Goal: Transaction & Acquisition: Purchase product/service

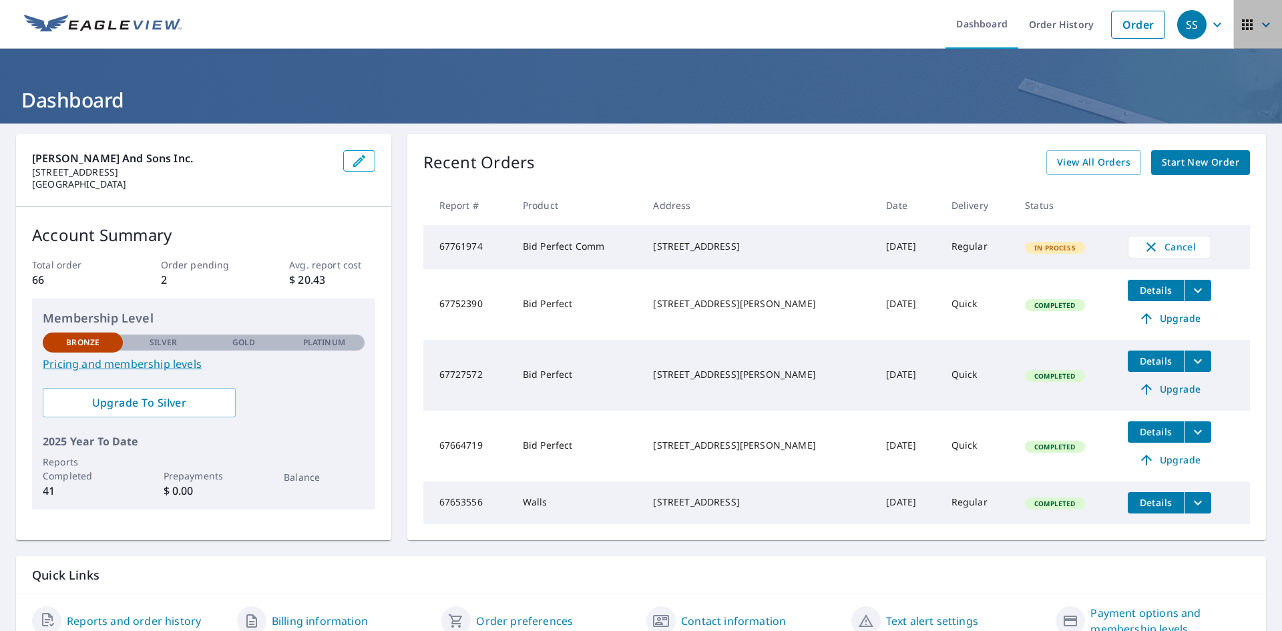
click at [1239, 26] on icon "button" at bounding box center [1247, 25] width 16 height 16
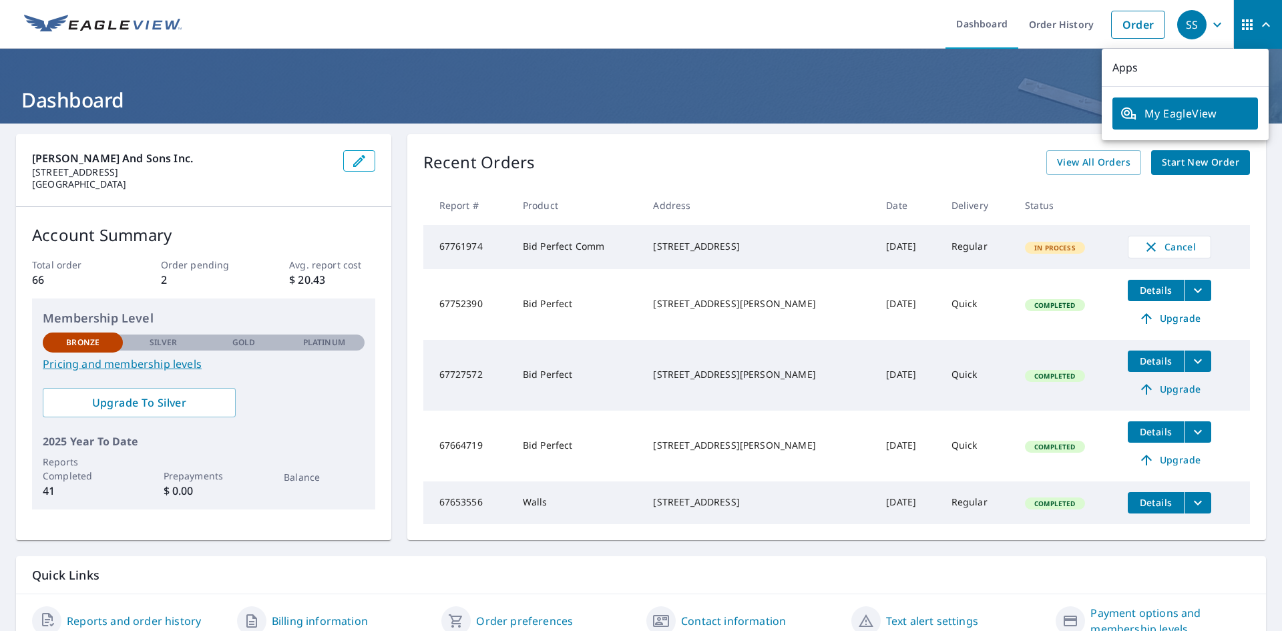
click at [1242, 27] on icon "button" at bounding box center [1247, 24] width 11 height 11
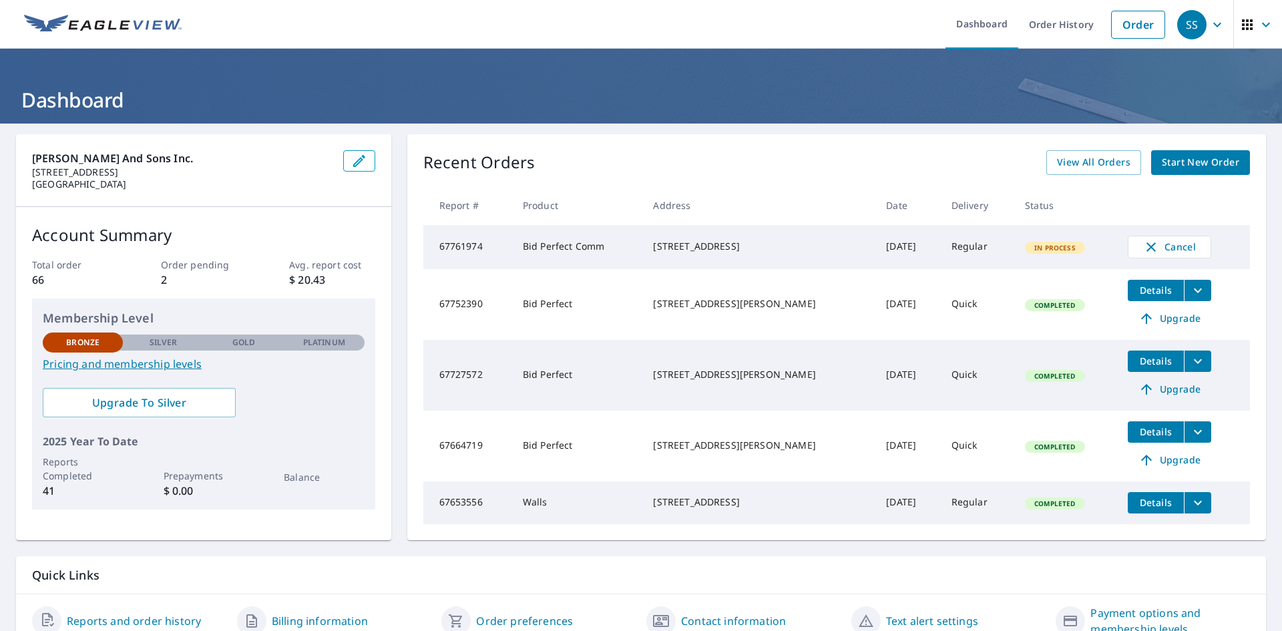
click at [1177, 23] on div "SS" at bounding box center [1191, 24] width 29 height 29
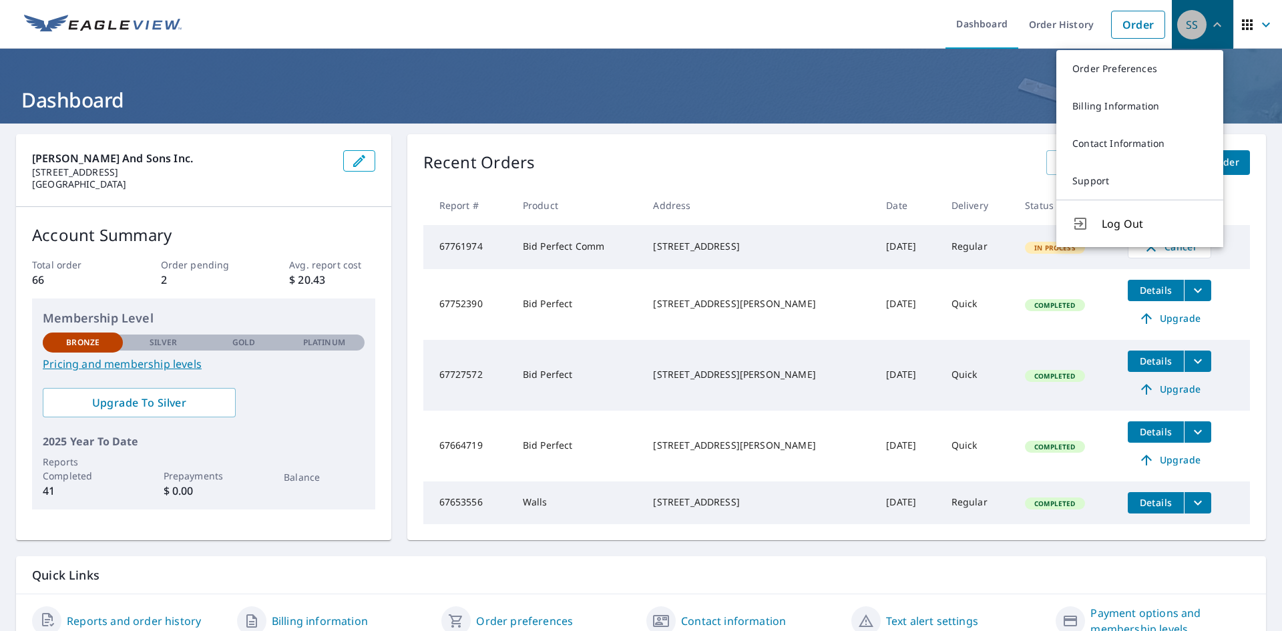
click at [1177, 24] on div "SS" at bounding box center [1191, 24] width 29 height 29
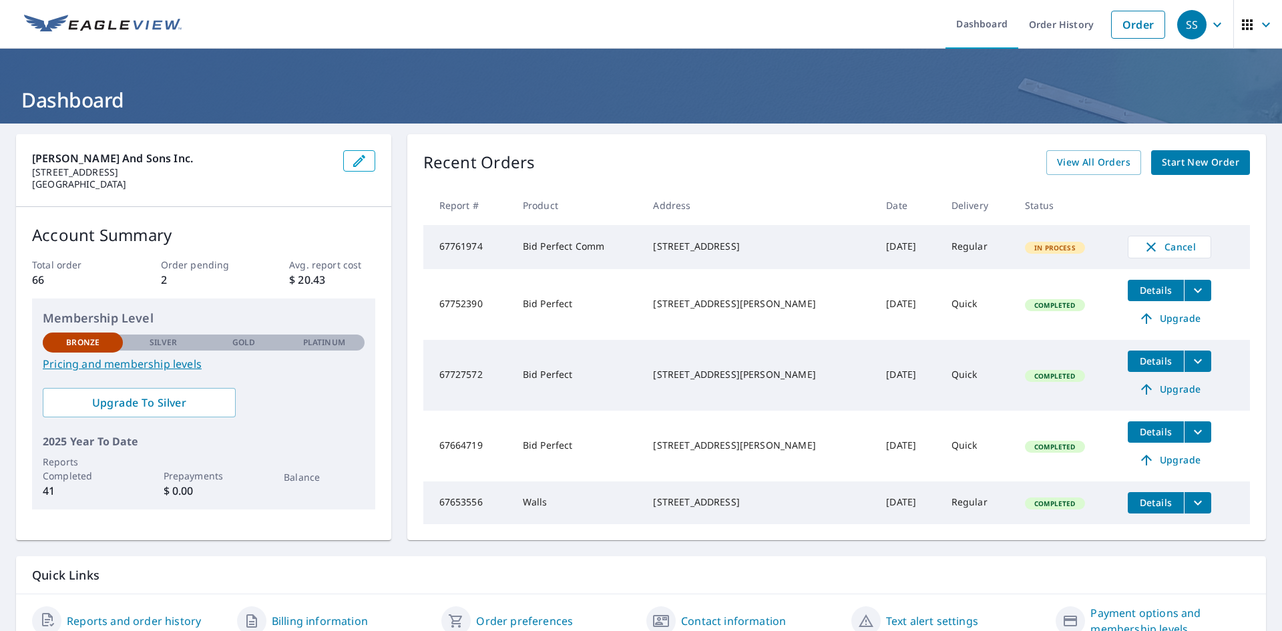
click at [101, 25] on img at bounding box center [103, 25] width 158 height 20
click at [1242, 24] on icon "button" at bounding box center [1247, 24] width 11 height 11
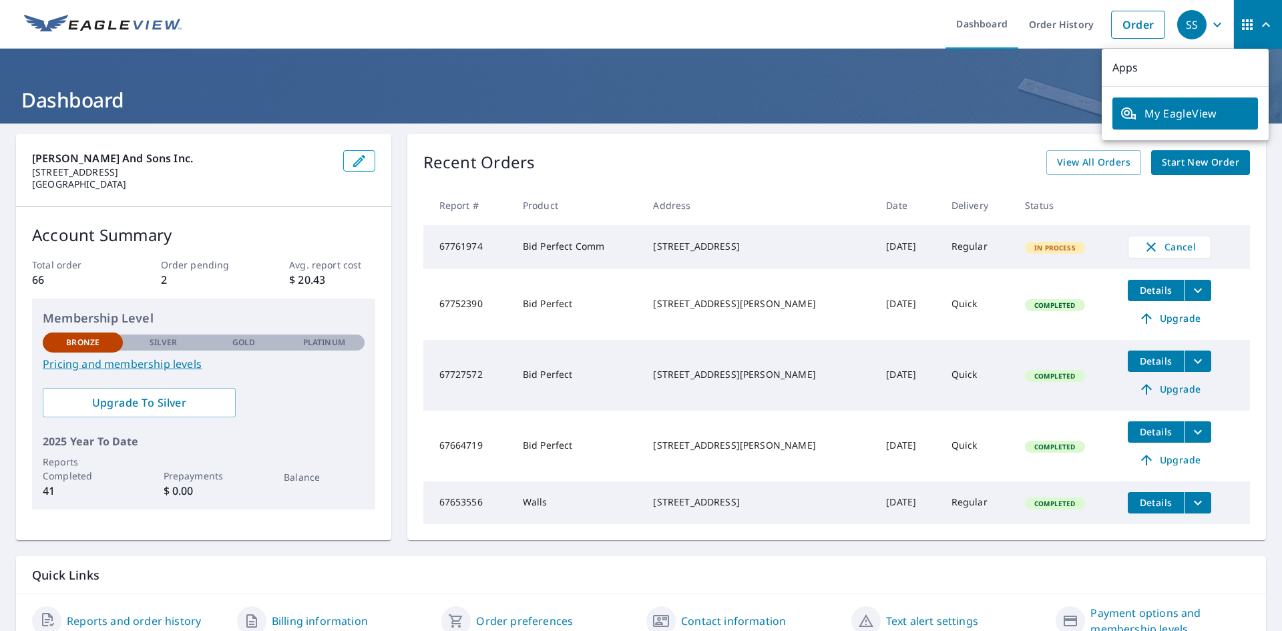
click at [1215, 114] on span "My EagleView" at bounding box center [1185, 114] width 130 height 16
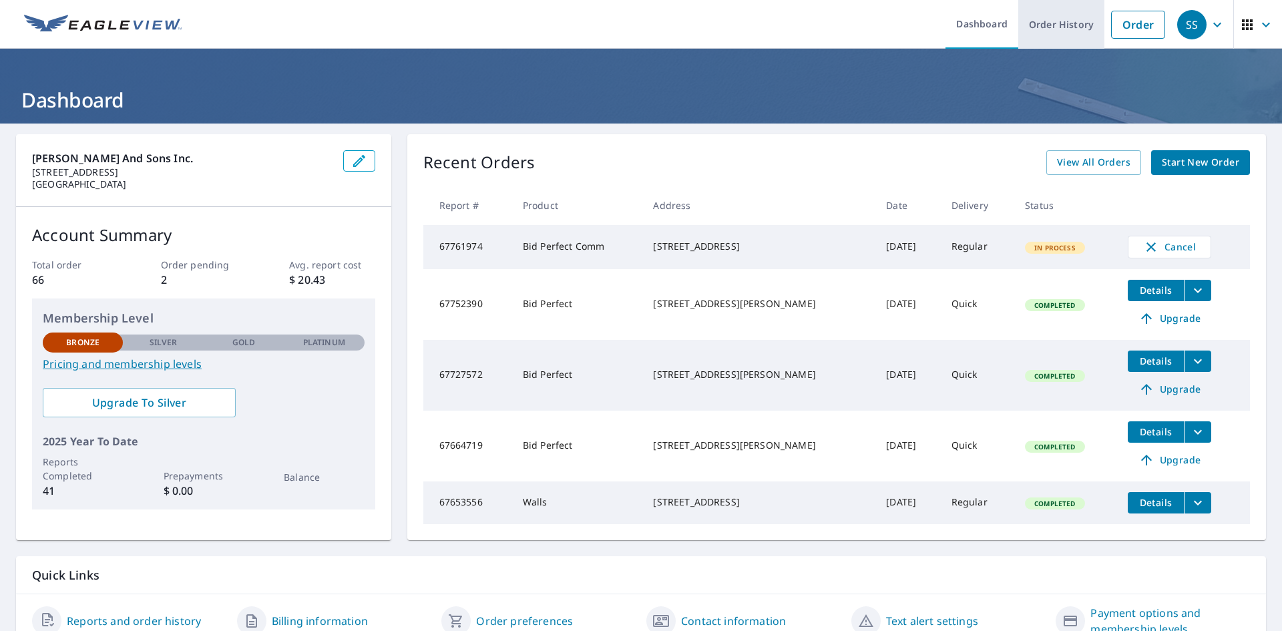
click at [1027, 23] on link "Order History" at bounding box center [1061, 24] width 86 height 49
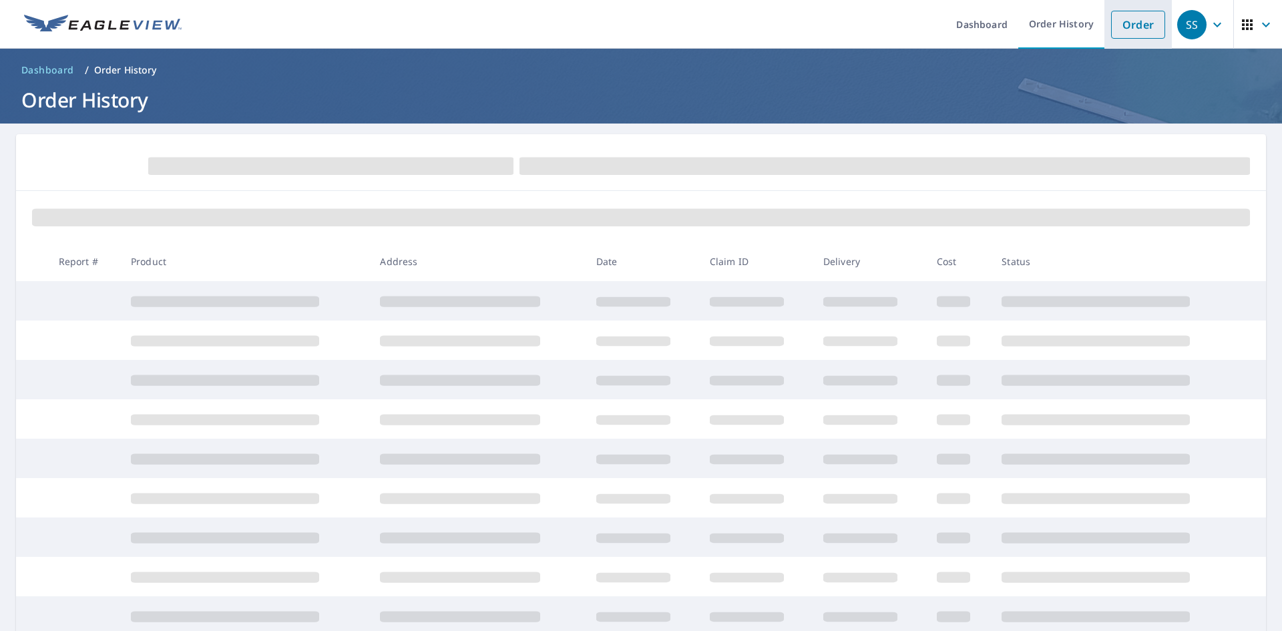
click at [1117, 32] on link "Order" at bounding box center [1138, 25] width 54 height 28
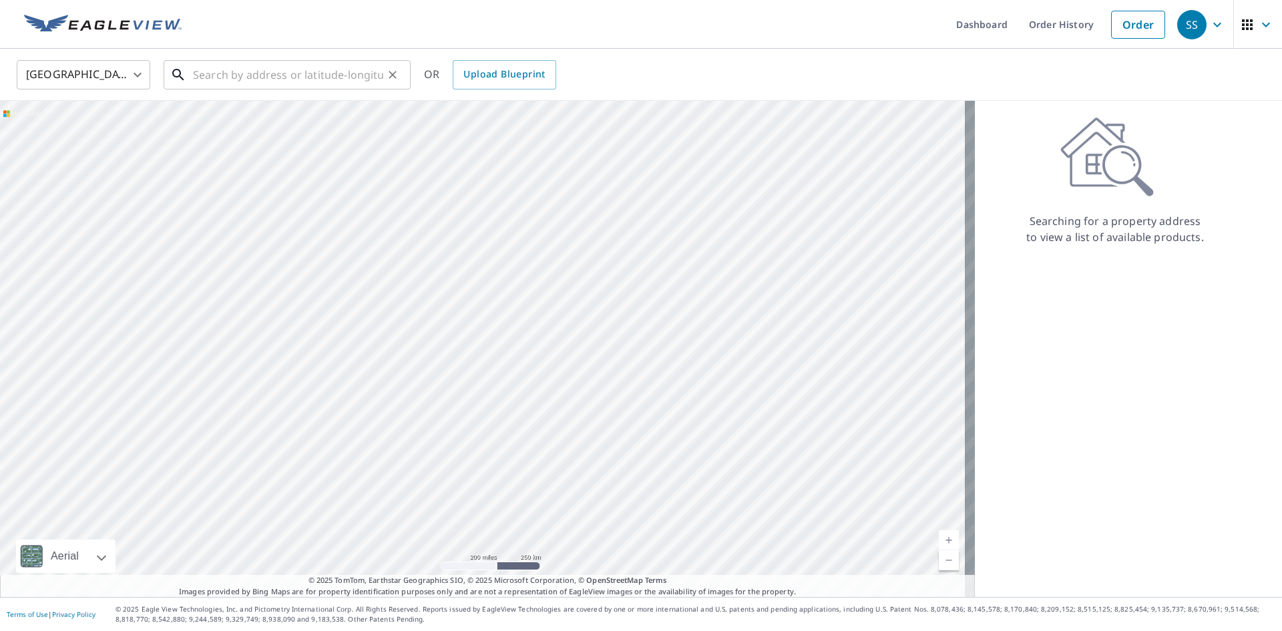
click at [217, 76] on input "text" at bounding box center [288, 74] width 190 height 37
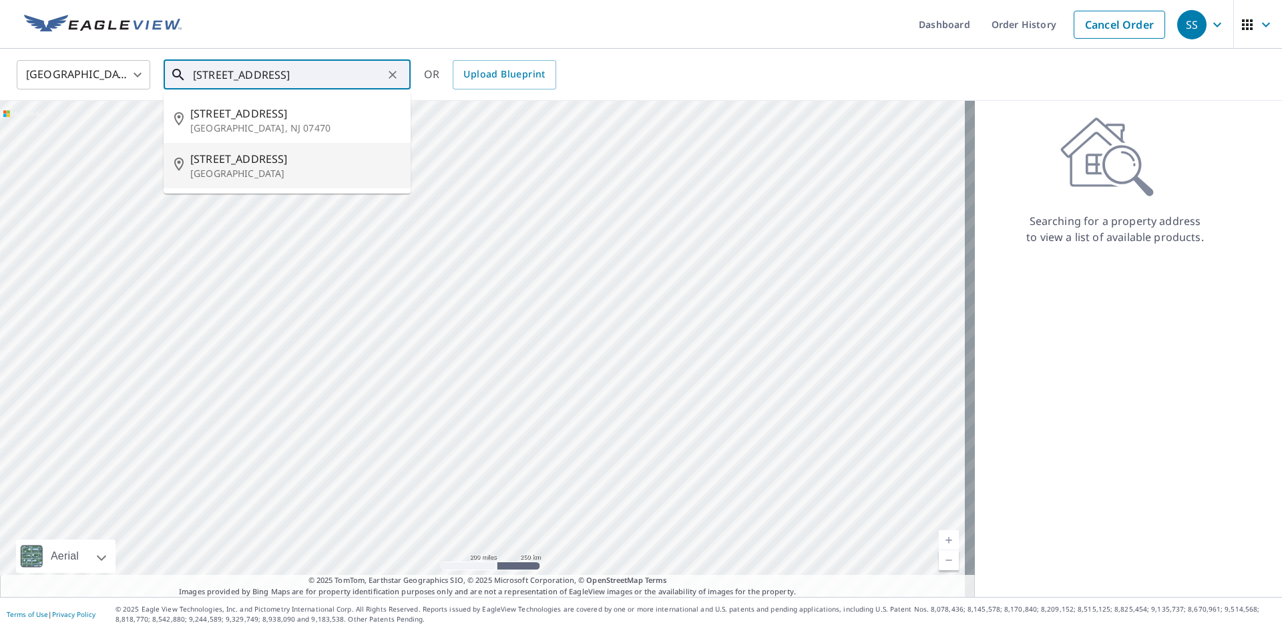
click at [294, 175] on p "Buffalo, NY 14227" at bounding box center [295, 173] width 210 height 13
type input "97 Indian Rd Buffalo, NY 14227"
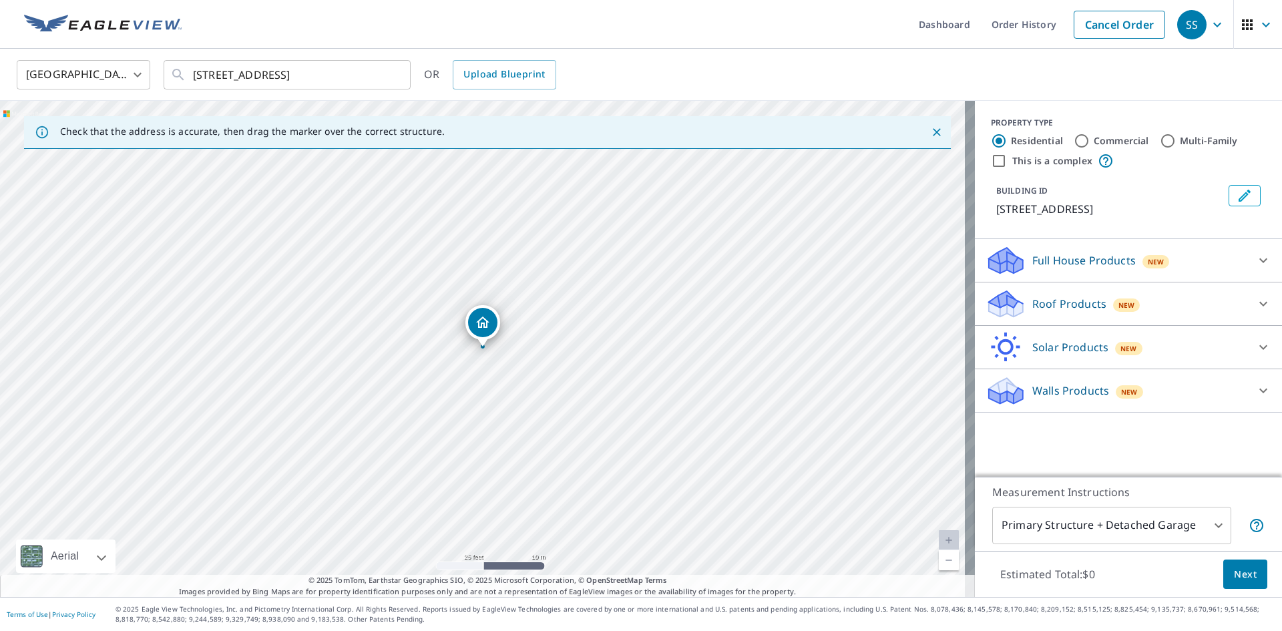
drag, startPoint x: 443, startPoint y: 314, endPoint x: 473, endPoint y: 302, distance: 31.7
click at [473, 302] on div "97 Indian Rd Buffalo, NY 14227" at bounding box center [487, 349] width 975 height 496
drag, startPoint x: 715, startPoint y: 349, endPoint x: 715, endPoint y: 327, distance: 22.7
click at [715, 327] on div "97 Indian Rd Buffalo, NY 14227" at bounding box center [487, 349] width 975 height 496
drag, startPoint x: 423, startPoint y: 341, endPoint x: 461, endPoint y: 433, distance: 100.0
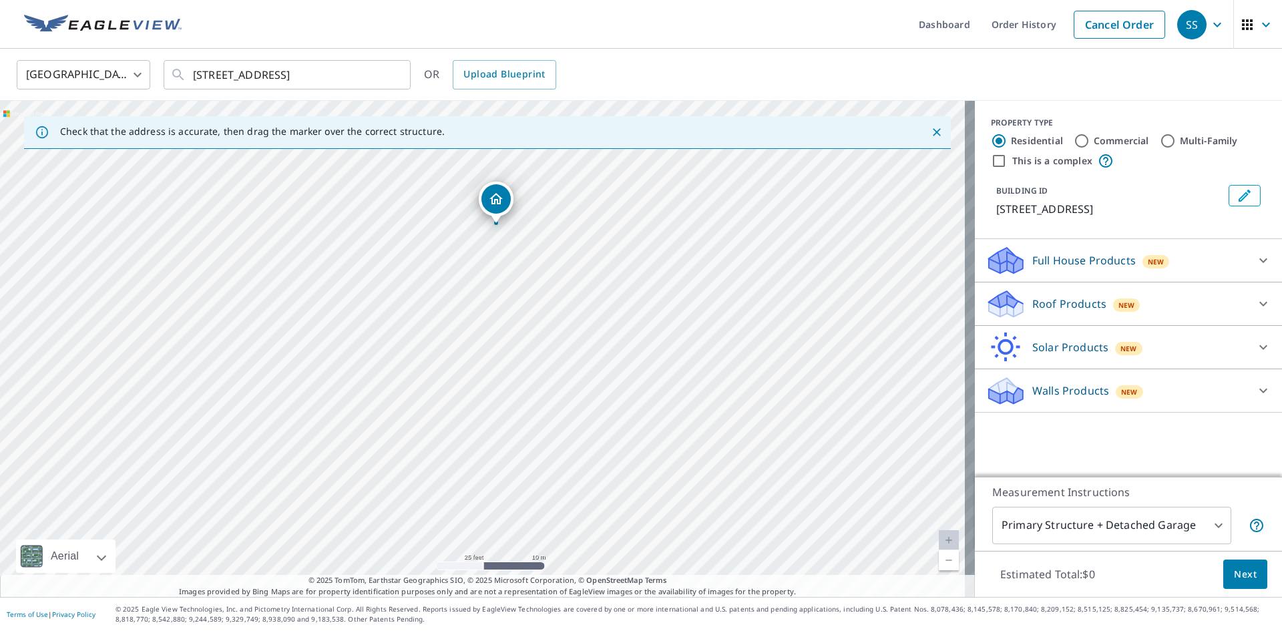
click at [461, 433] on div "97 Indian Rd Buffalo, NY 14227" at bounding box center [487, 349] width 975 height 496
drag, startPoint x: 459, startPoint y: 358, endPoint x: 480, endPoint y: 396, distance: 43.6
click at [473, 417] on div "97 Indian Rd Buffalo, NY 14227" at bounding box center [487, 349] width 975 height 496
drag, startPoint x: 622, startPoint y: 268, endPoint x: 628, endPoint y: 287, distance: 20.3
click at [628, 286] on div "97 Indian Rd Buffalo, NY 14227" at bounding box center [487, 349] width 975 height 496
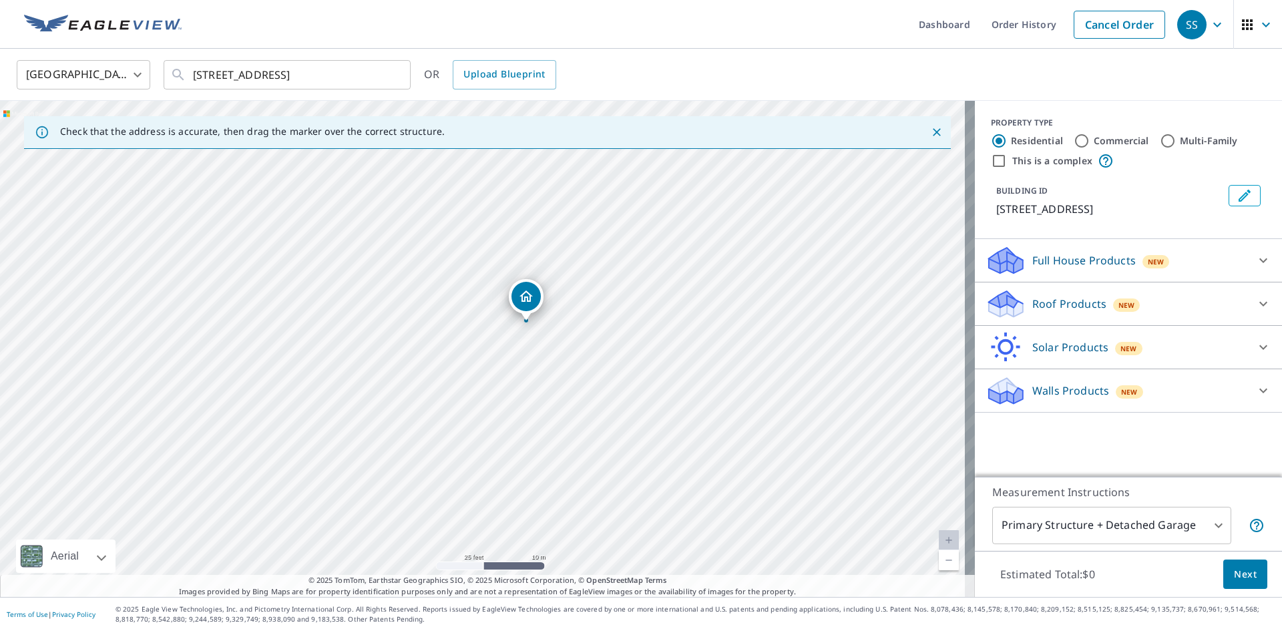
drag, startPoint x: 624, startPoint y: 286, endPoint x: 630, endPoint y: 292, distance: 8.5
click at [630, 292] on div "97 Indian Rd Buffalo, NY 14227" at bounding box center [487, 349] width 975 height 496
click at [1255, 311] on icon at bounding box center [1263, 304] width 16 height 16
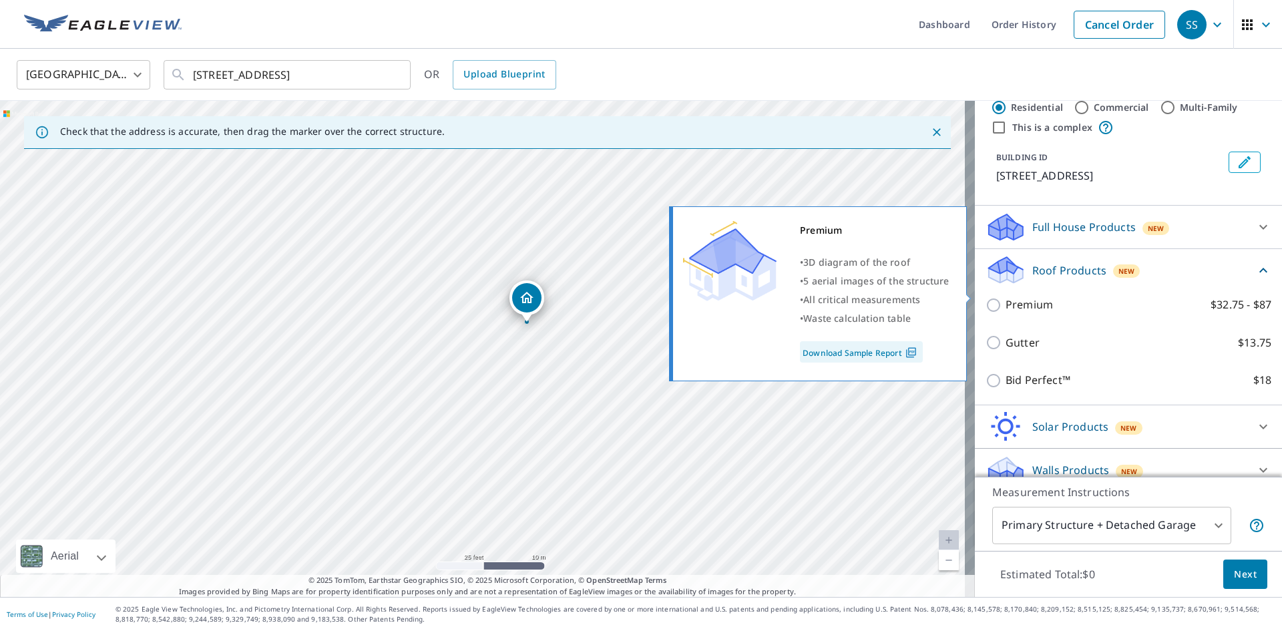
scroll to position [49, 0]
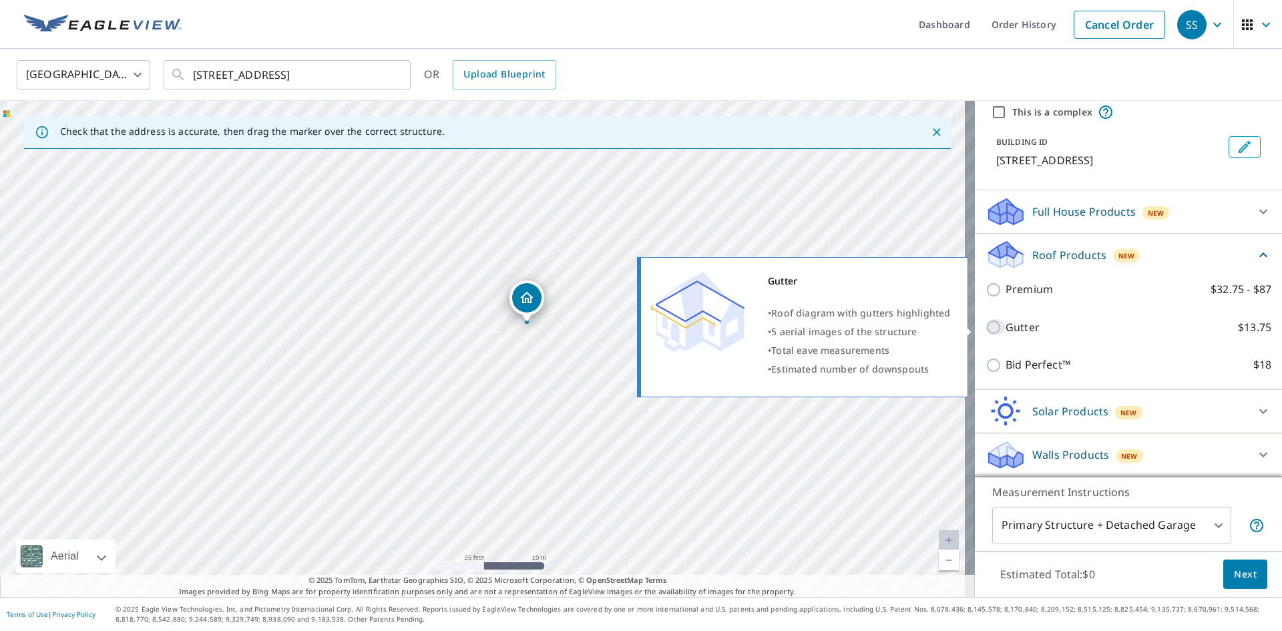
click at [986, 326] on input "Gutter $13.75" at bounding box center [996, 327] width 20 height 16
checkbox input "true"
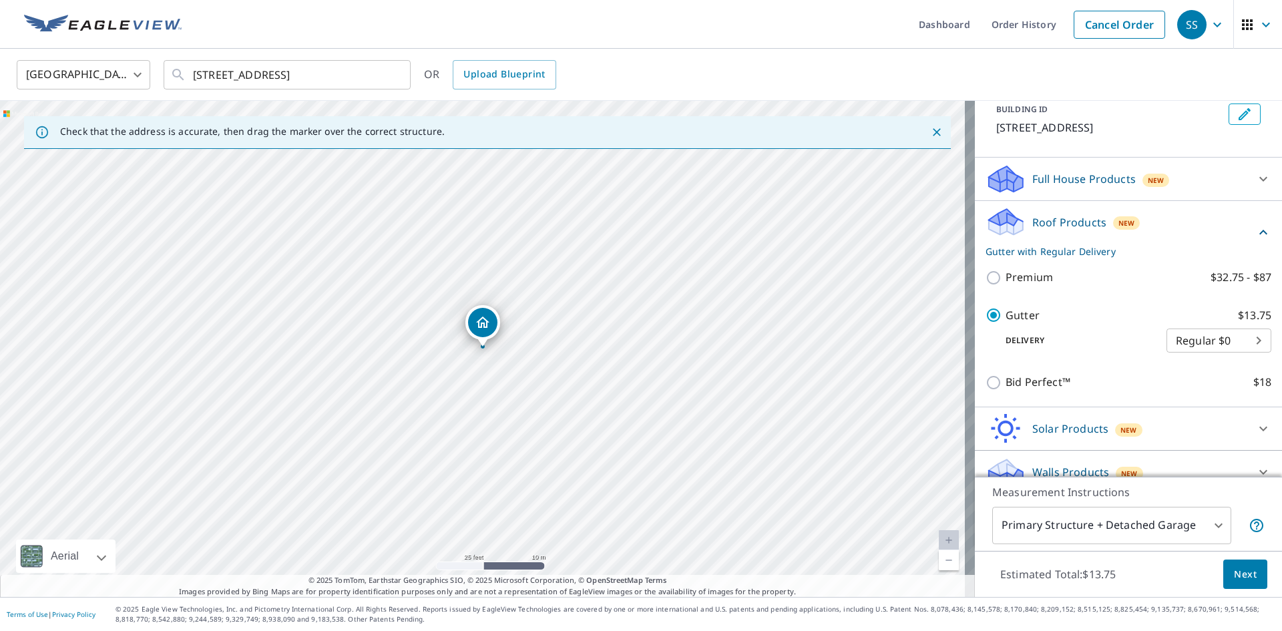
scroll to position [99, 0]
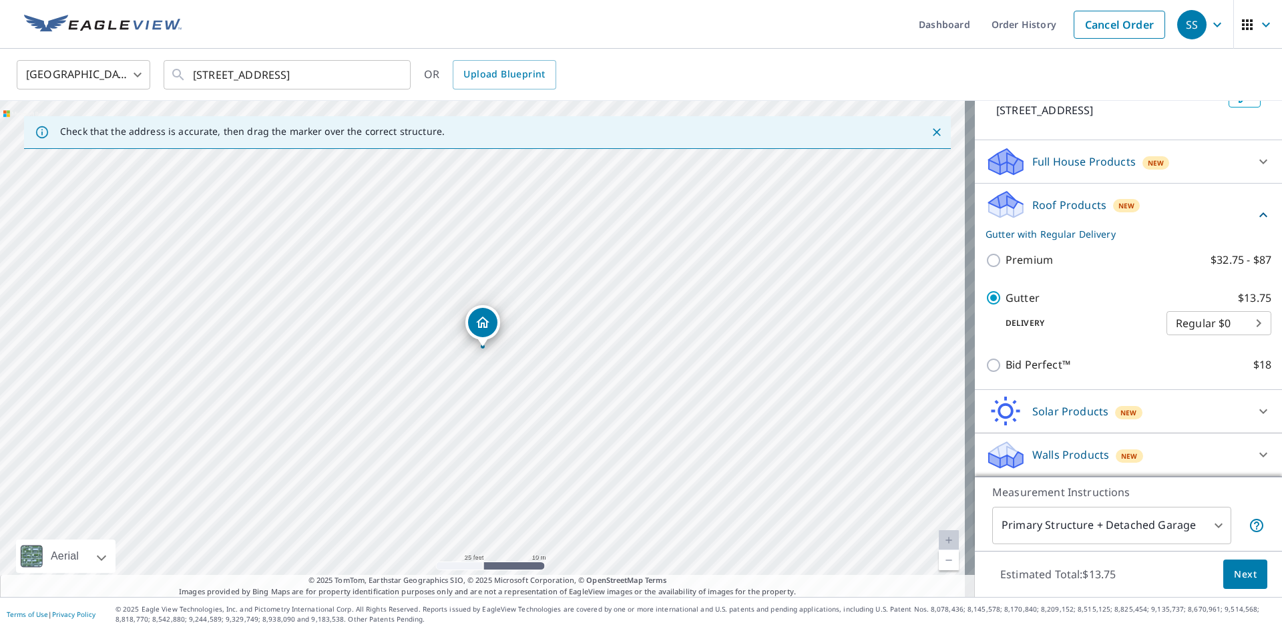
click at [1109, 150] on div "Full House Products New" at bounding box center [1117, 161] width 262 height 31
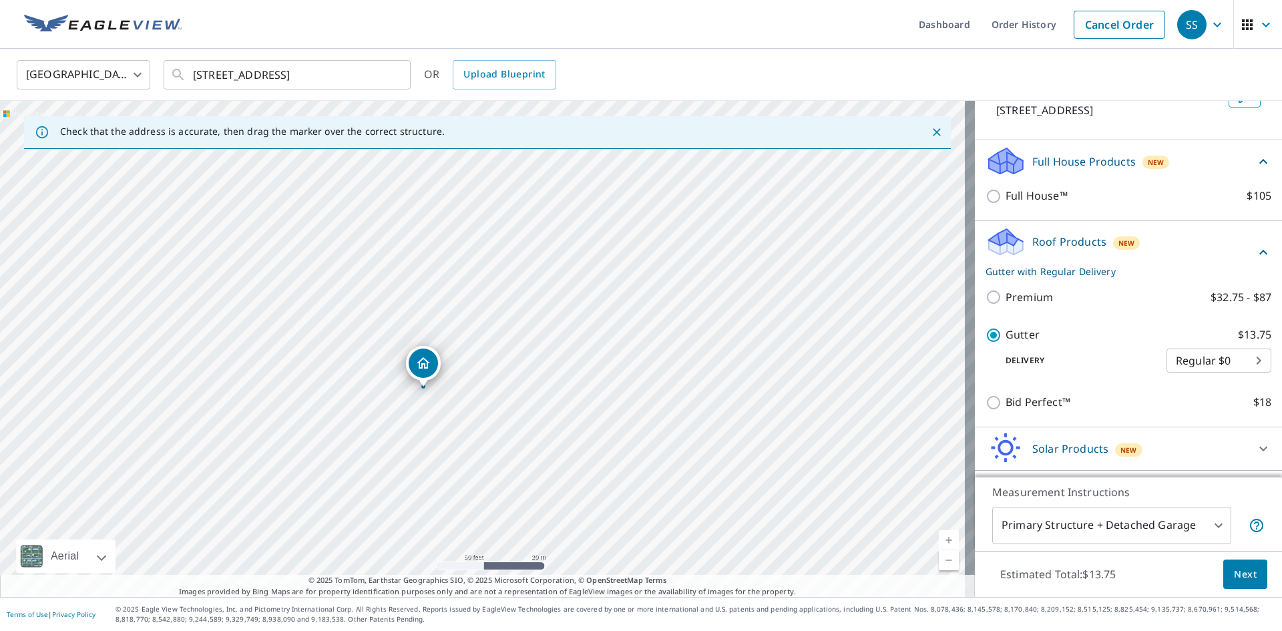
drag, startPoint x: 354, startPoint y: 234, endPoint x: 729, endPoint y: 491, distance: 454.5
click at [729, 491] on div "97 Indian Rd Buffalo, NY 14227" at bounding box center [487, 349] width 975 height 496
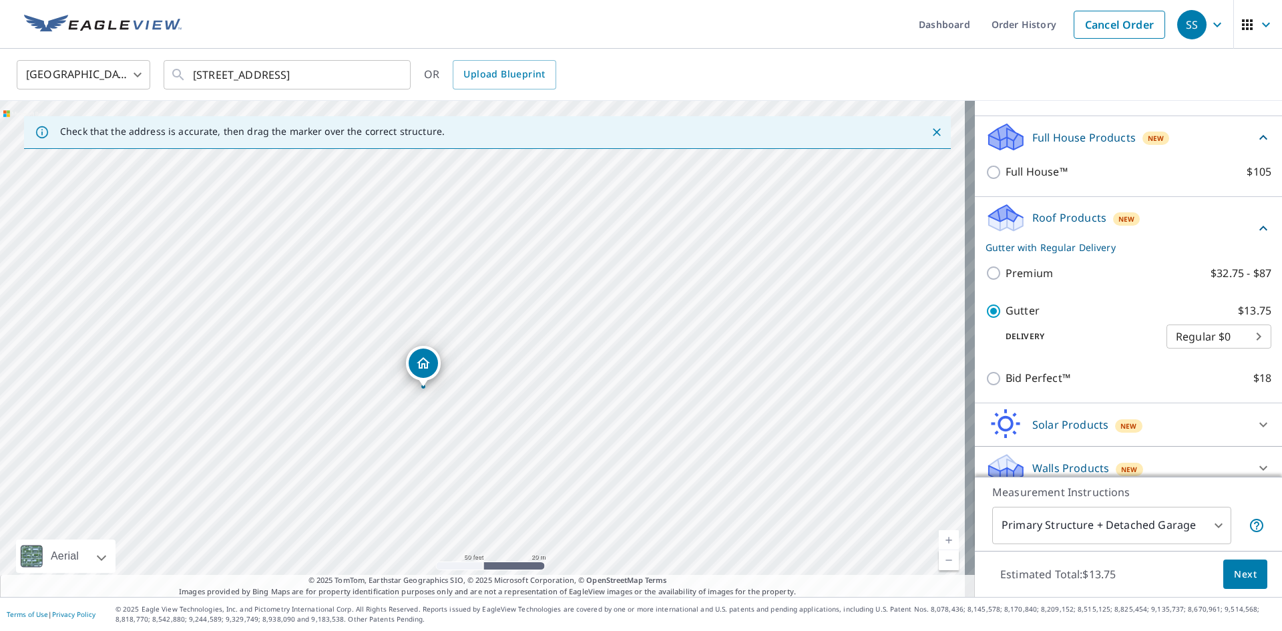
scroll to position [136, 0]
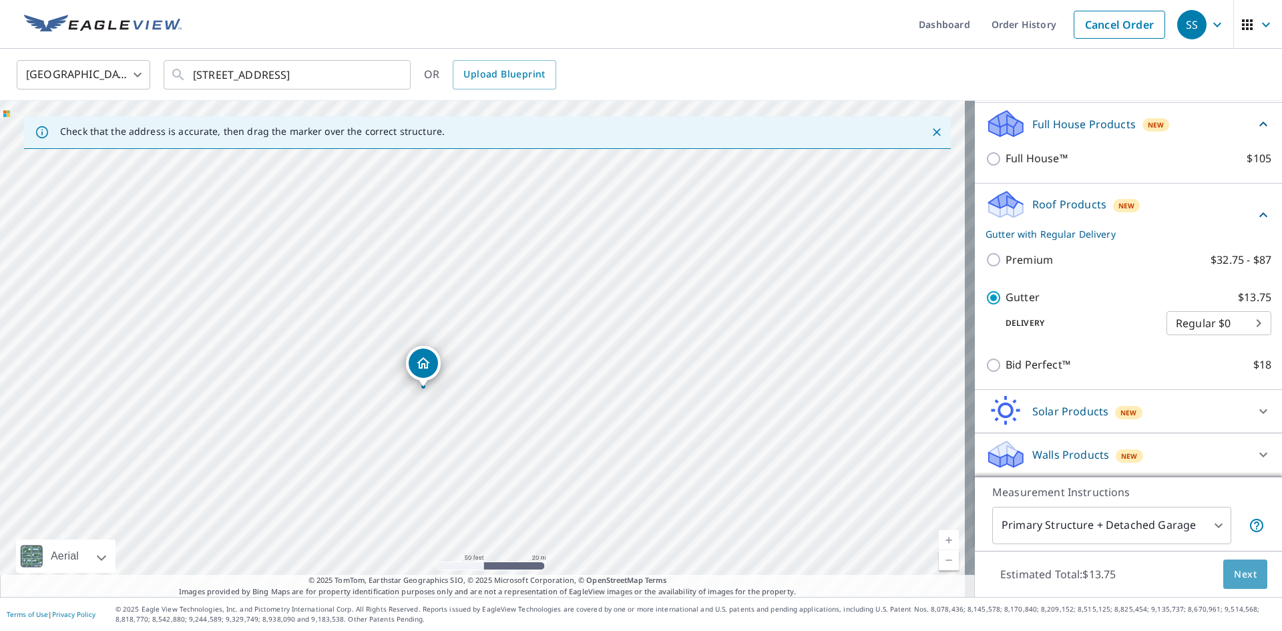
click at [1239, 568] on span "Next" at bounding box center [1245, 574] width 23 height 17
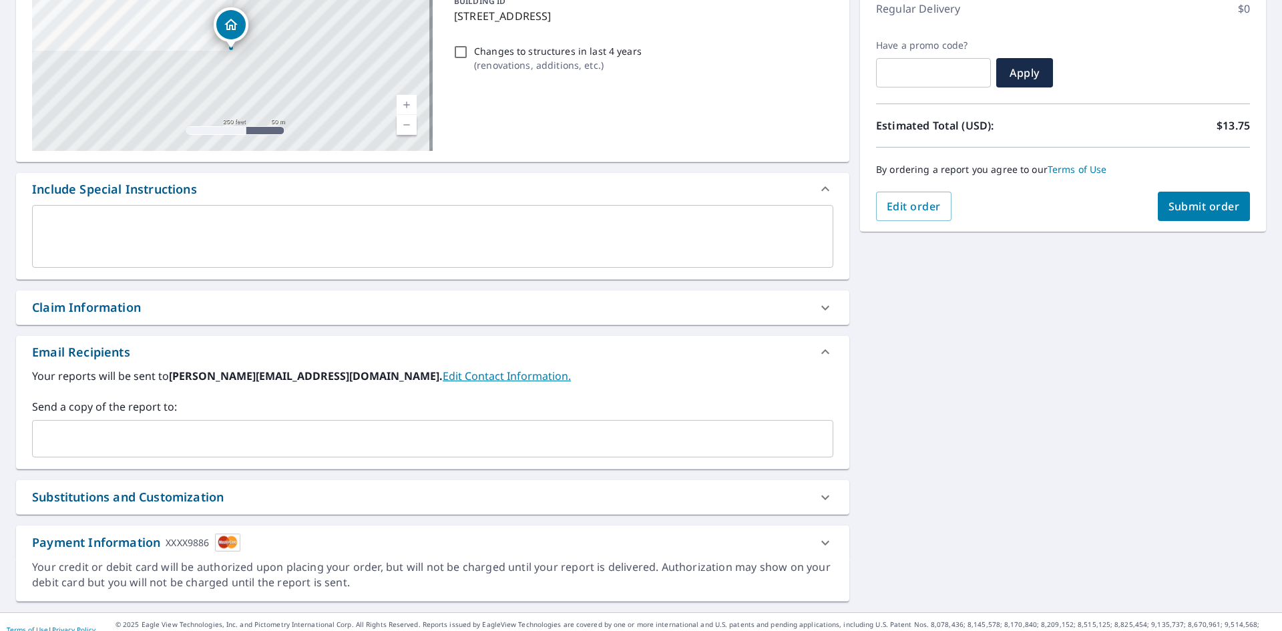
scroll to position [200, 0]
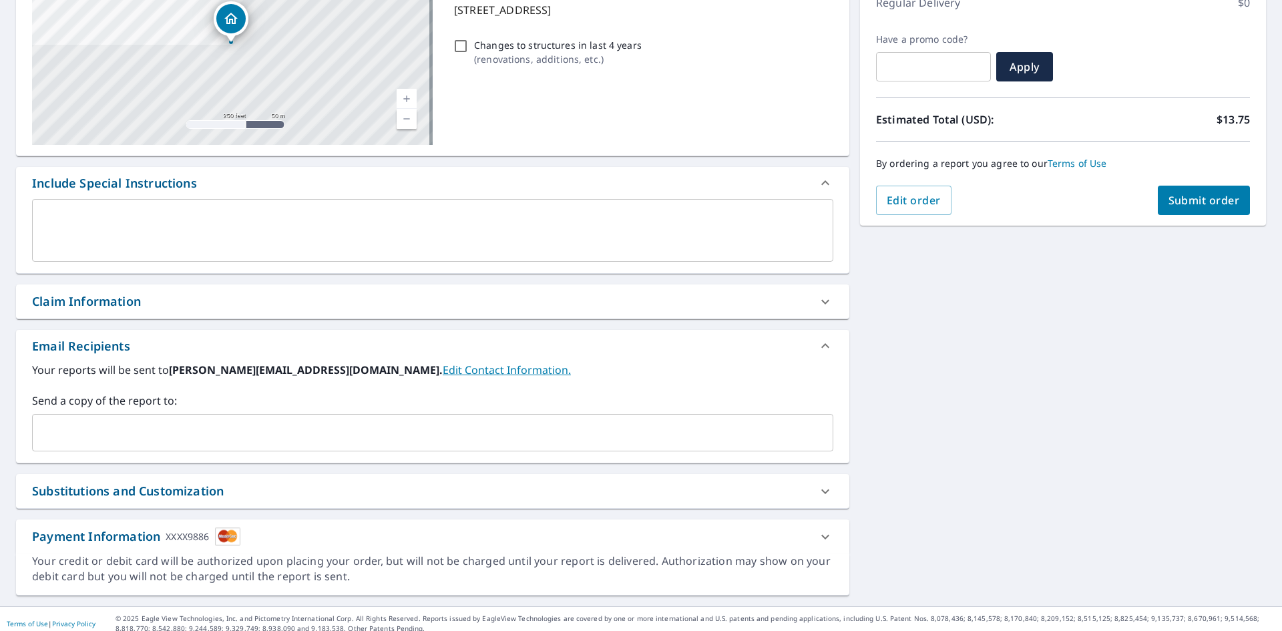
click at [443, 373] on link "Edit Contact Information." at bounding box center [507, 370] width 128 height 15
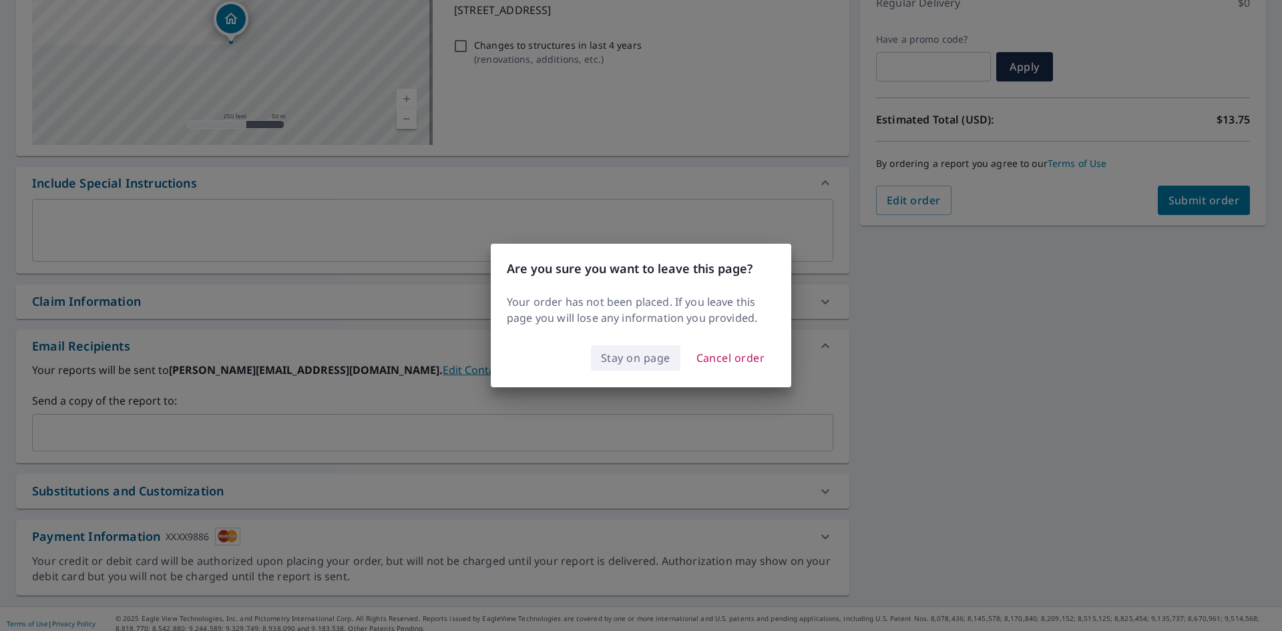
click at [634, 357] on span "Stay on page" at bounding box center [635, 358] width 69 height 19
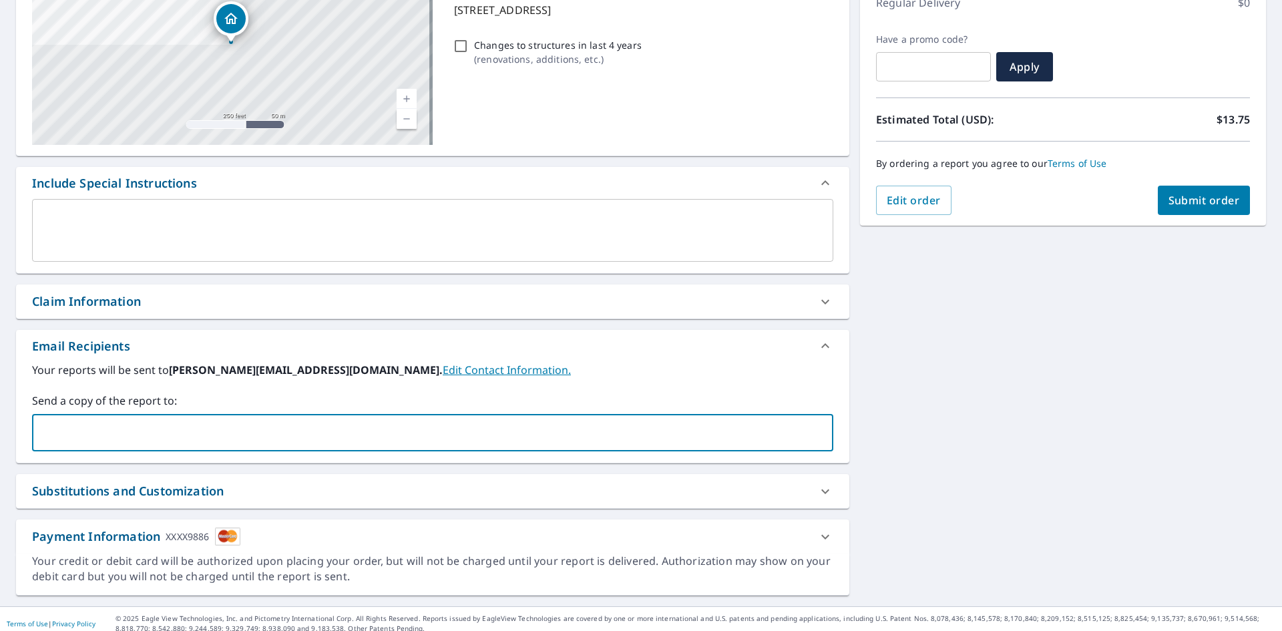
click at [156, 422] on input "text" at bounding box center [422, 432] width 769 height 25
type input "admin@scarponeandsonsinc.com"
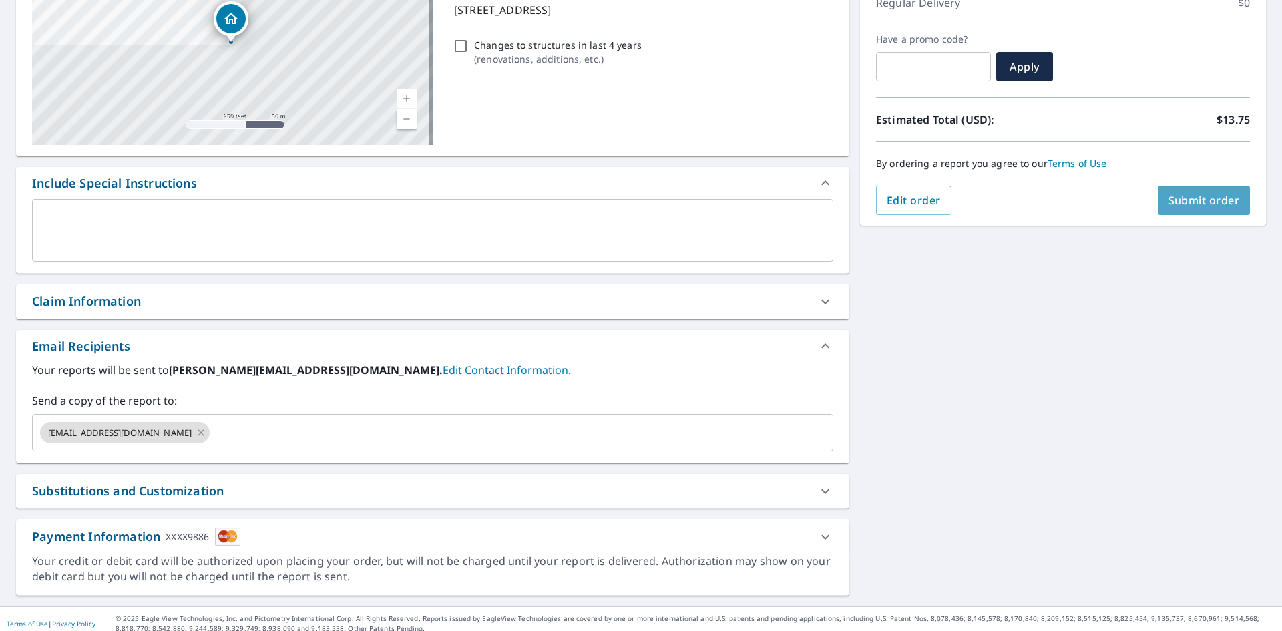
click at [1217, 198] on span "Submit order" at bounding box center [1204, 200] width 71 height 15
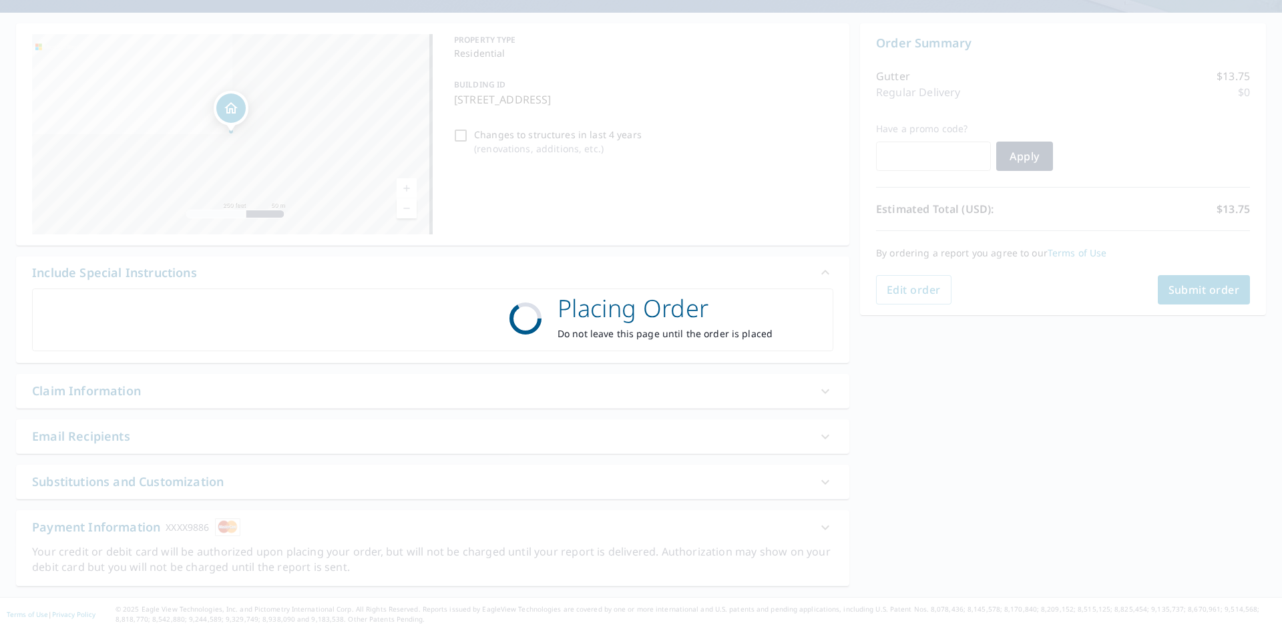
scroll to position [111, 0]
